Goal: Transaction & Acquisition: Purchase product/service

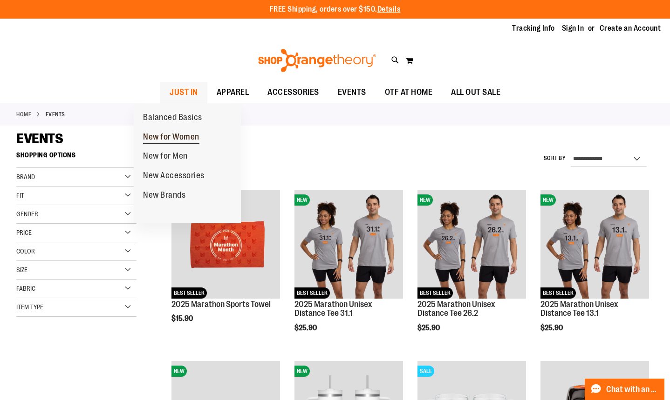
click at [172, 137] on span "New for Women" at bounding box center [171, 138] width 56 height 12
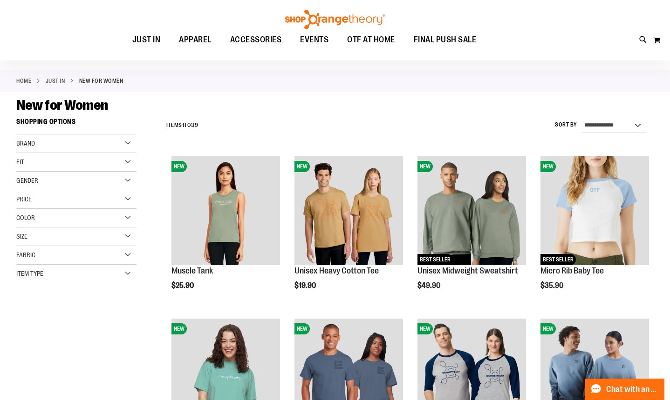
scroll to position [16, 0]
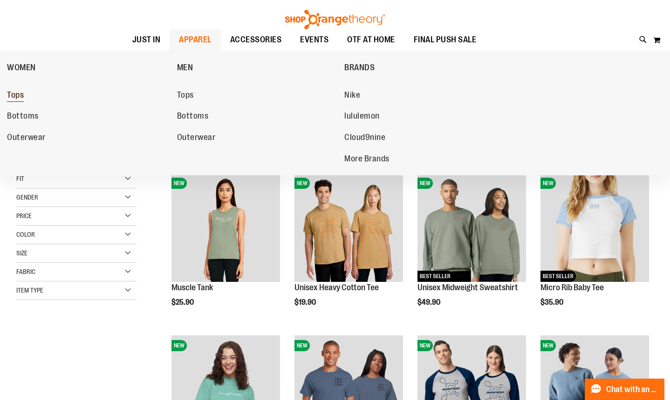
click at [15, 96] on span "Tops" at bounding box center [15, 96] width 17 height 12
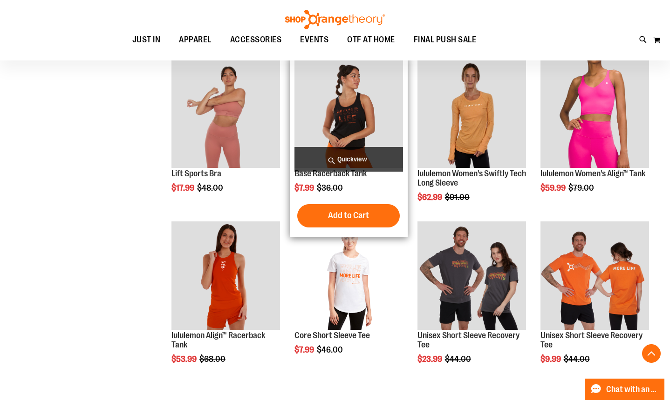
scroll to position [627, 0]
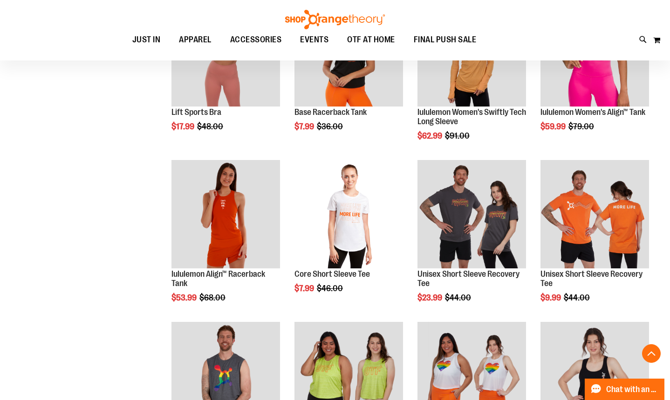
scroll to position [745, 0]
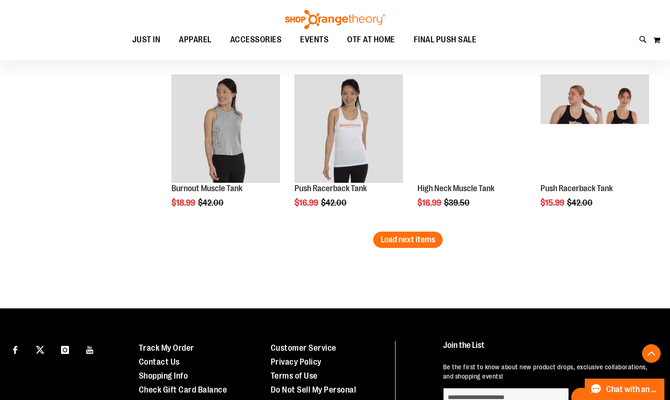
scroll to position [1413, 0]
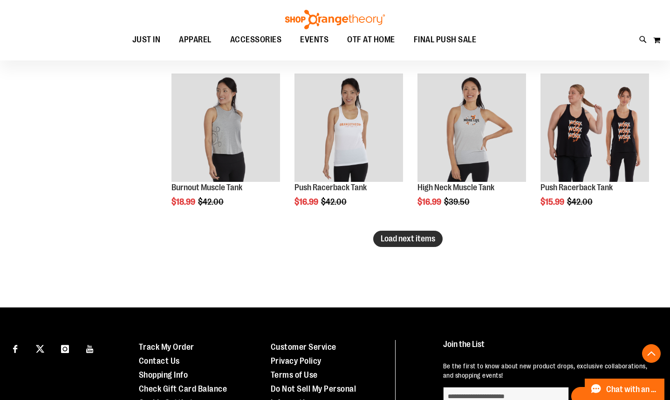
click at [412, 243] on button "Load next items" at bounding box center [407, 239] width 69 height 16
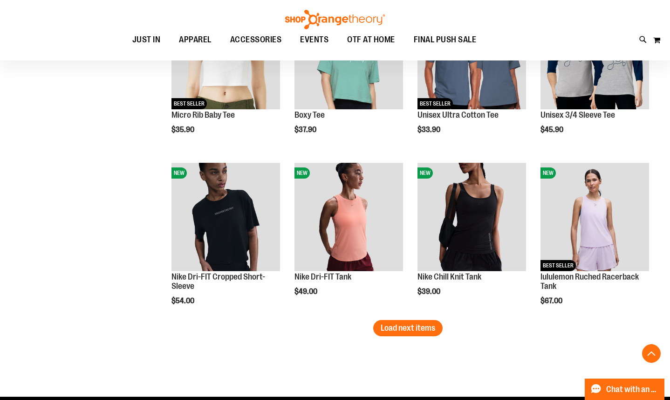
scroll to position [1794, 0]
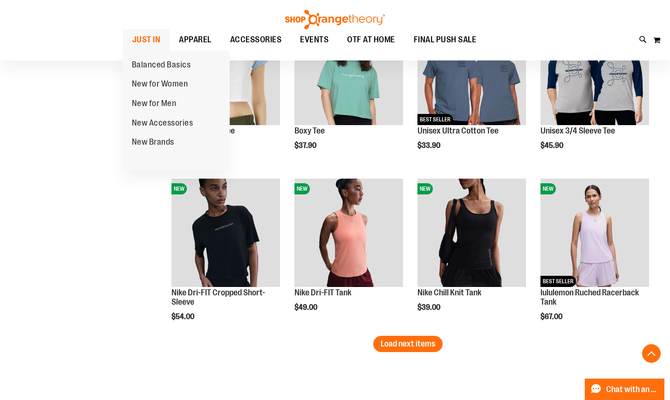
click at [155, 40] on span "JUST IN" at bounding box center [146, 39] width 28 height 21
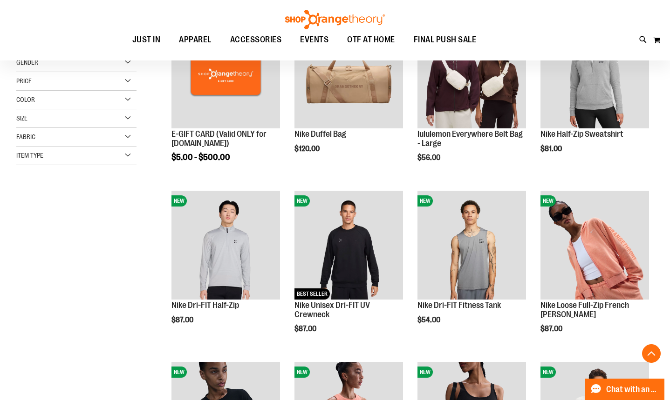
scroll to position [195, 0]
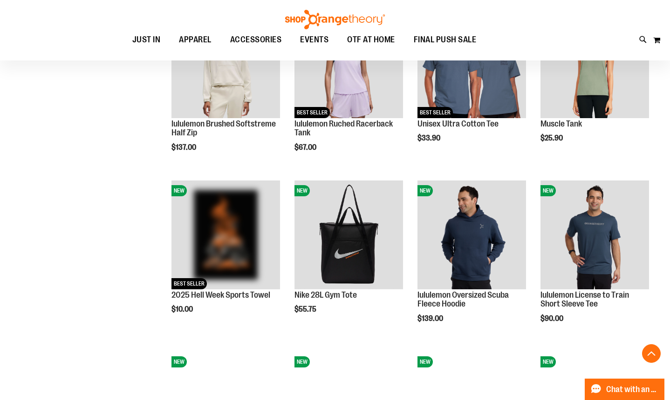
scroll to position [695, 0]
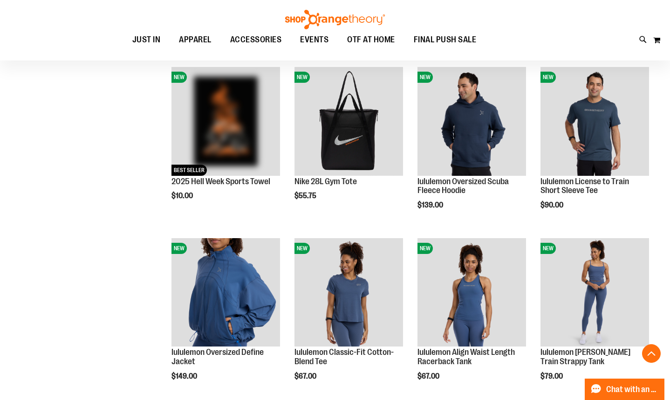
scroll to position [810, 0]
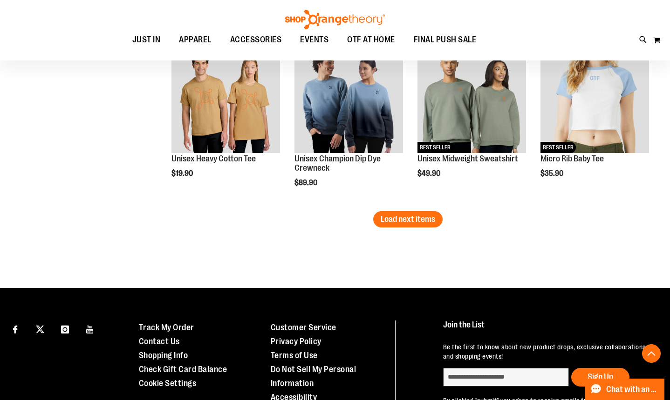
scroll to position [1535, 0]
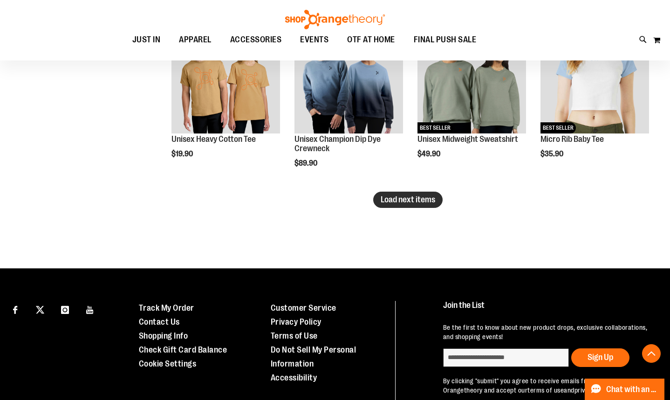
click at [424, 201] on span "Load next items" at bounding box center [407, 199] width 54 height 9
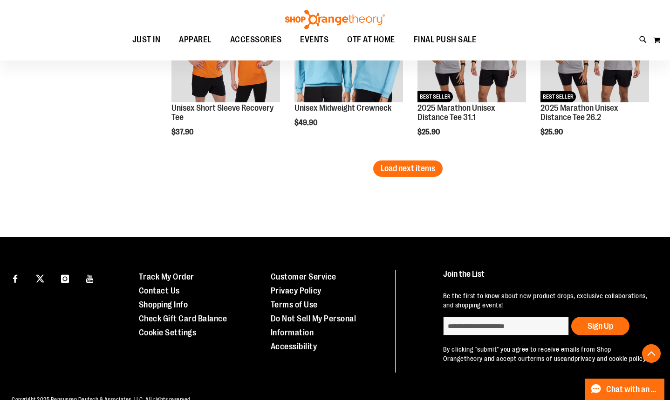
scroll to position [2100, 0]
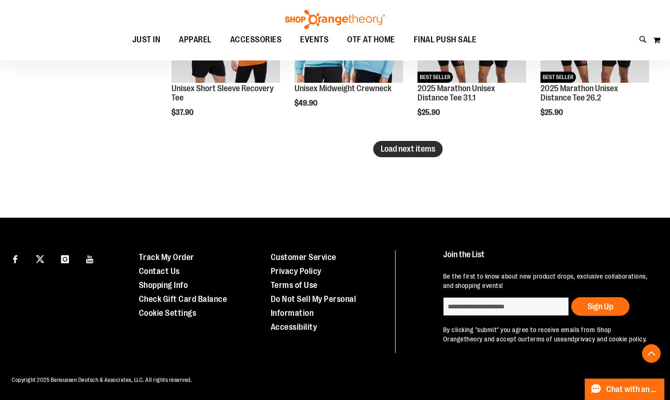
click at [392, 144] on span "Load next items" at bounding box center [407, 148] width 54 height 9
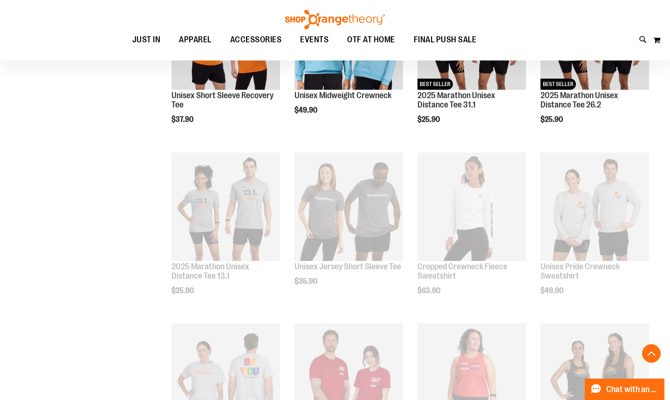
scroll to position [2100, 0]
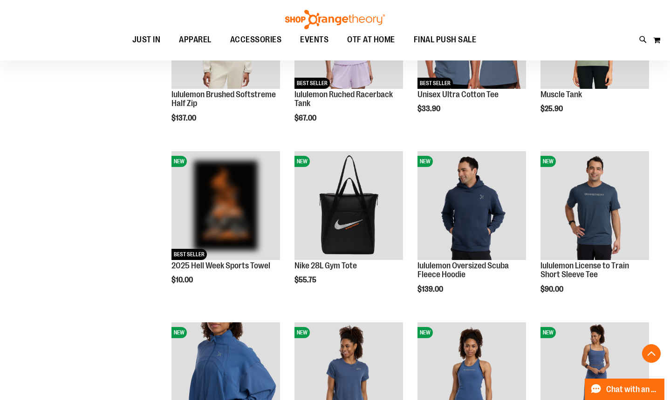
scroll to position [577, 0]
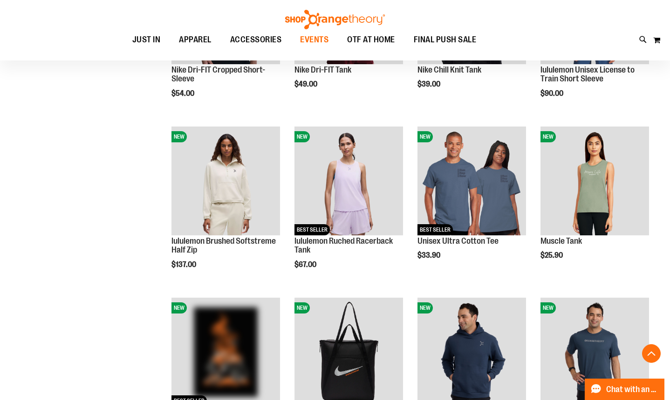
click at [317, 40] on span "EVENTS" at bounding box center [314, 39] width 28 height 21
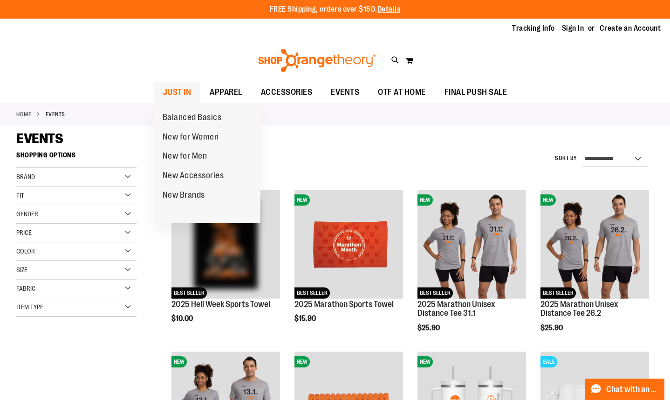
click at [182, 91] on span "JUST IN" at bounding box center [177, 92] width 28 height 21
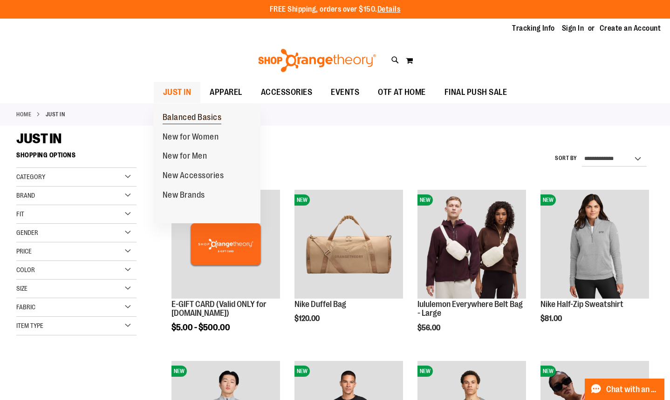
click at [189, 118] on span "Balanced Basics" at bounding box center [191, 119] width 59 height 12
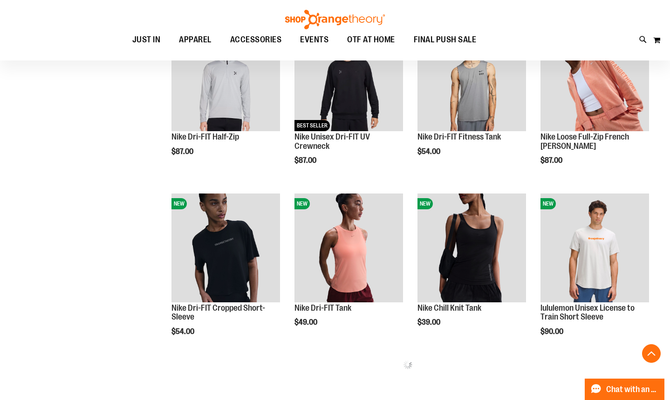
scroll to position [352, 0]
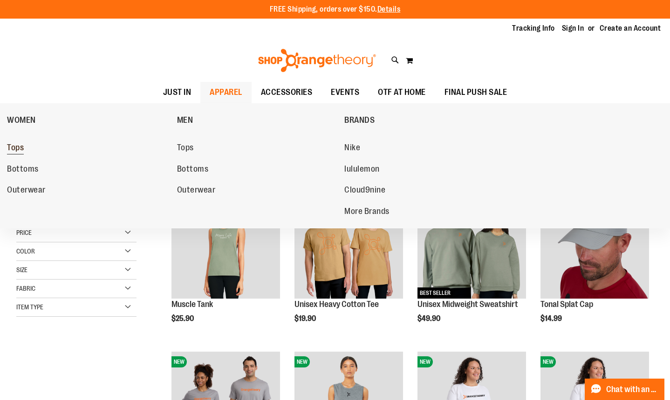
click at [18, 149] on span "Tops" at bounding box center [15, 149] width 17 height 12
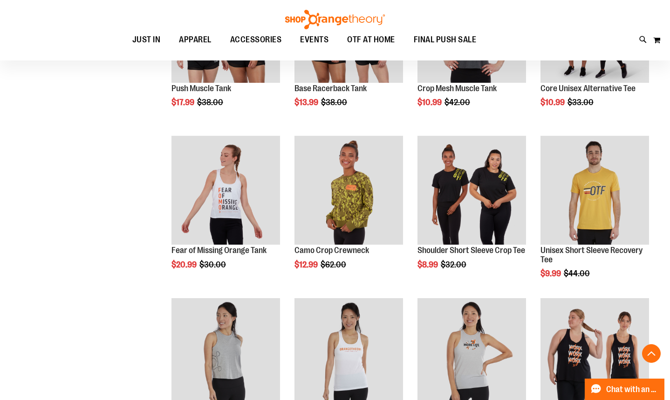
scroll to position [406, 0]
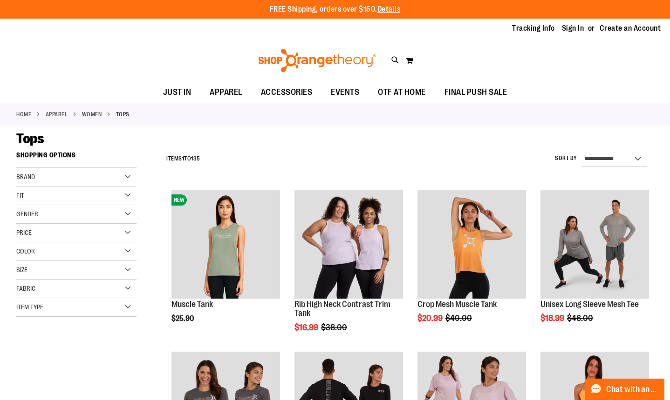
click at [129, 306] on div "Item Type" at bounding box center [76, 307] width 120 height 19
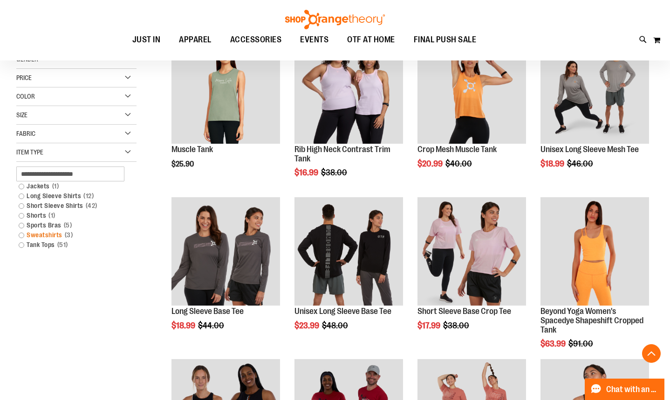
scroll to position [168, 0]
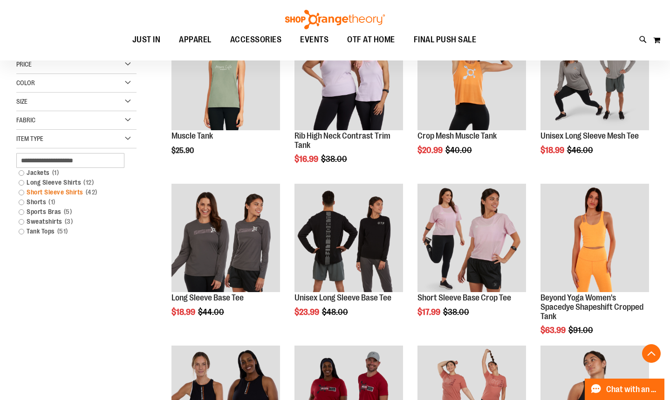
click at [20, 193] on link "Short Sleeve Shirts 42 items" at bounding box center [71, 193] width 115 height 10
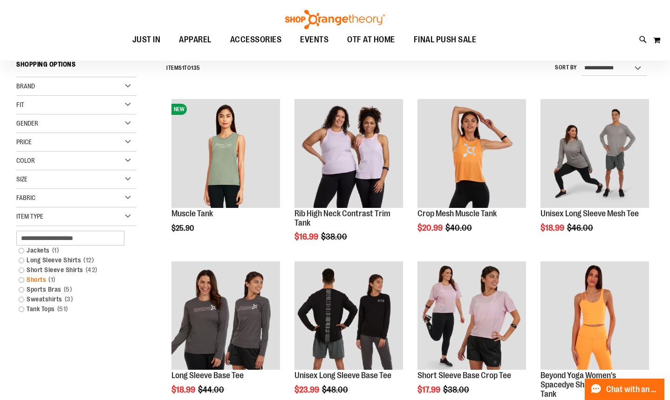
scroll to position [87, 0]
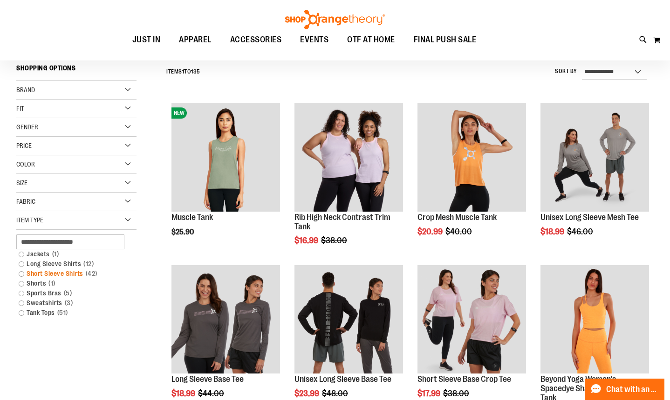
click at [22, 274] on link "Short Sleeve Shirts 42 items" at bounding box center [71, 274] width 115 height 10
click at [23, 274] on link "Short Sleeve Shirts 42 items" at bounding box center [71, 274] width 115 height 10
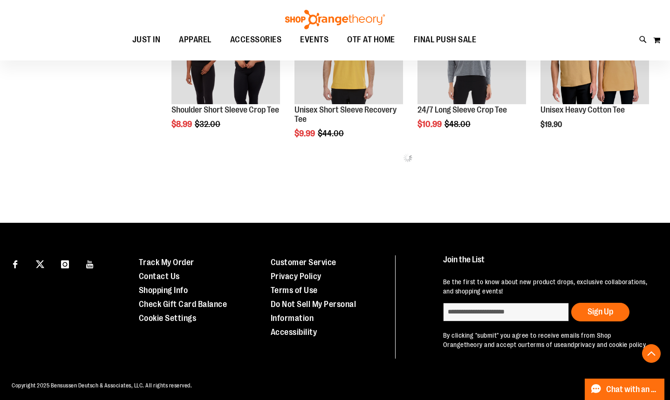
scroll to position [524, 0]
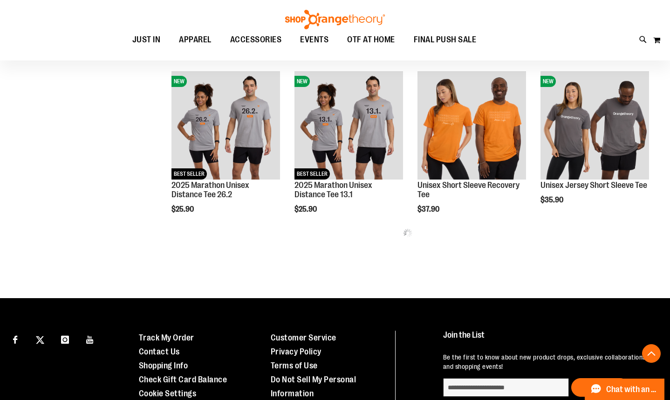
scroll to position [928, 0]
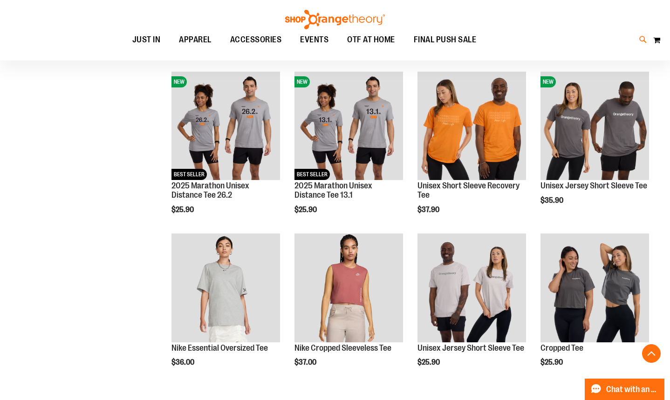
click at [641, 39] on icon at bounding box center [643, 39] width 8 height 11
type input "****"
